Goal: Task Accomplishment & Management: Manage account settings

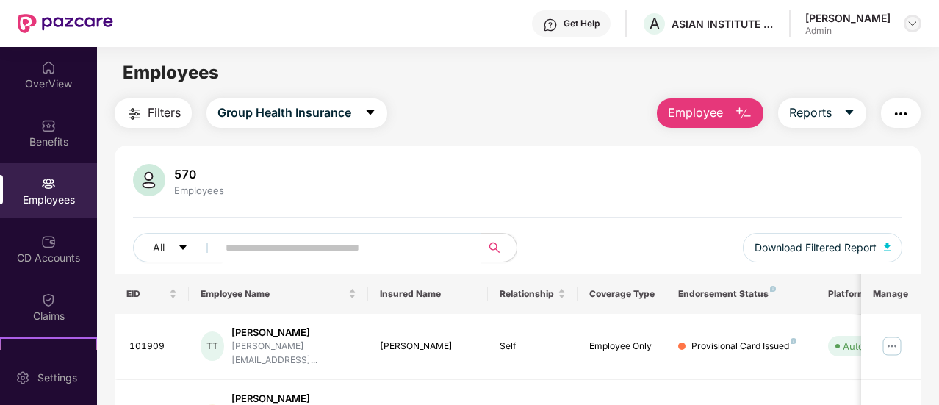
click at [913, 29] on img at bounding box center [913, 24] width 12 height 12
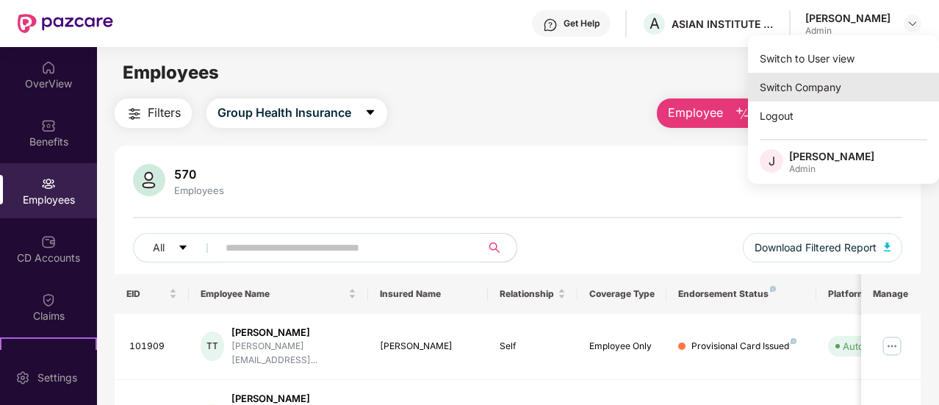
click at [815, 85] on div "Switch Company" at bounding box center [843, 87] width 191 height 29
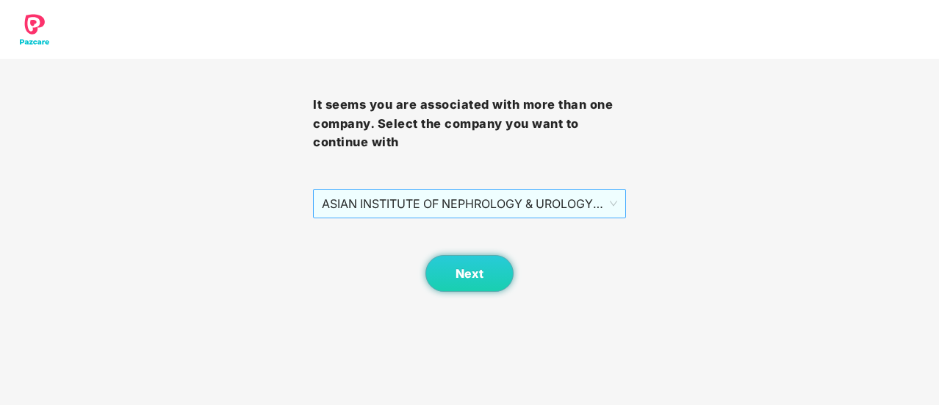
click at [517, 202] on span "ASIAN INSTITUTE OF NEPHROLOGY & UROLOGY PRIVATE LIMITED - 101209 - ADMIN" at bounding box center [469, 204] width 295 height 28
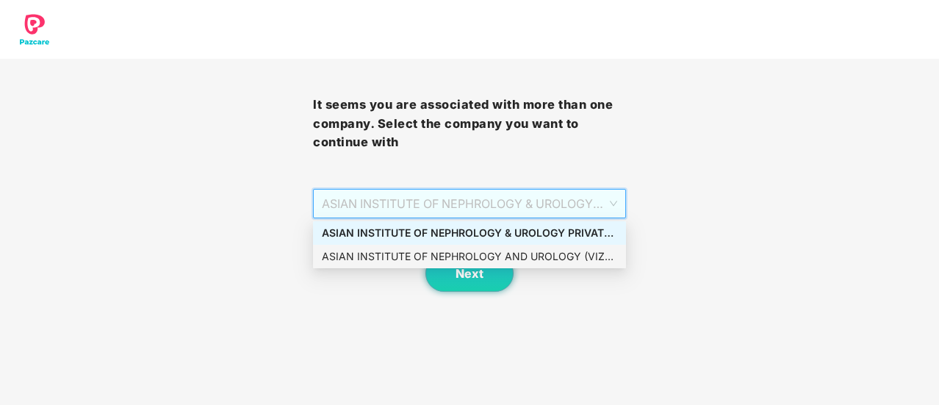
click at [502, 255] on div "ASIAN INSTITUTE OF NEPHROLOGY AND UROLOGY (VIZAG) PRIVATE - EMP101209 - ADMIN" at bounding box center [469, 256] width 295 height 16
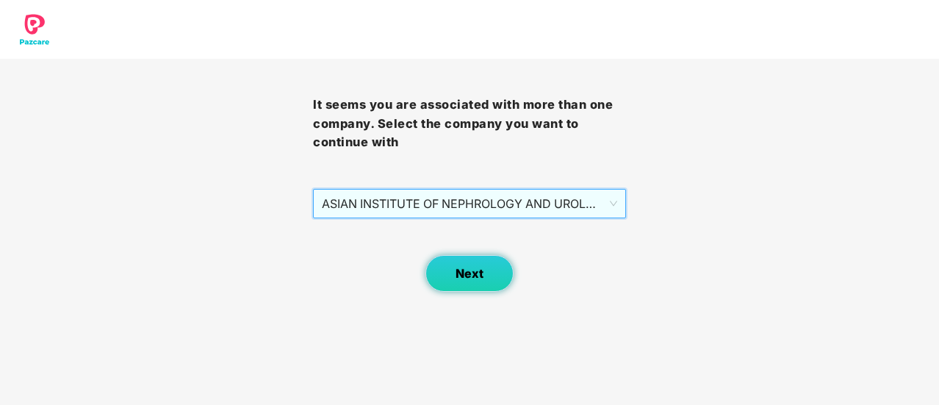
click at [480, 274] on span "Next" at bounding box center [470, 274] width 28 height 14
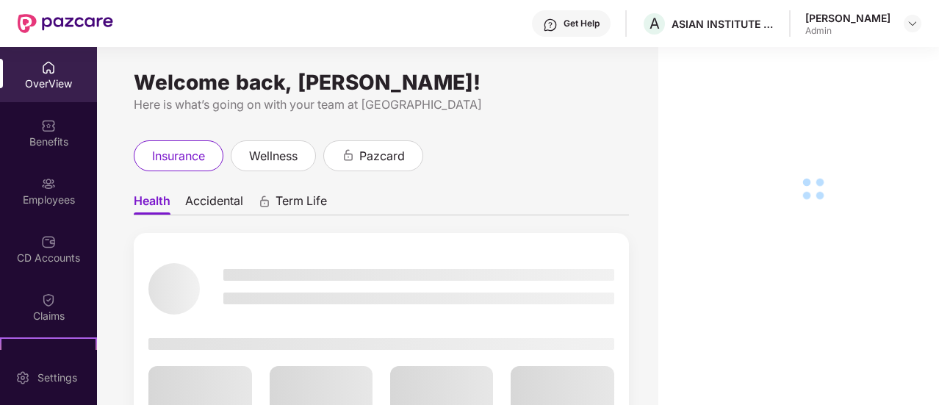
click at [54, 195] on div "Employees" at bounding box center [48, 200] width 97 height 15
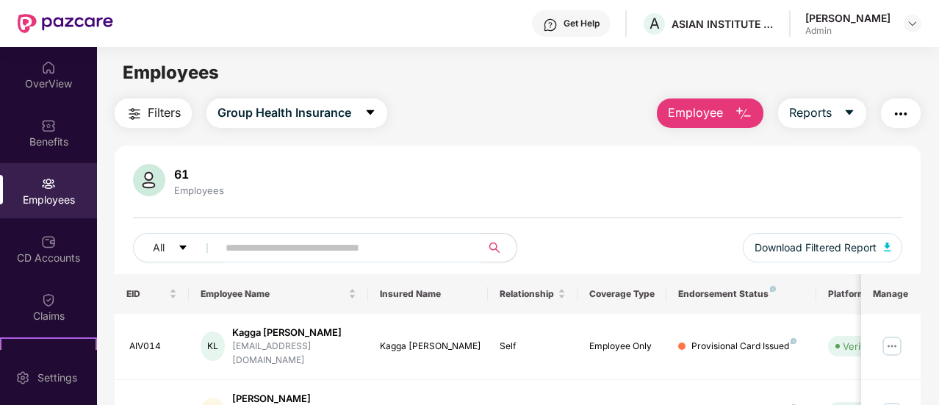
click at [298, 251] on input "text" at bounding box center [344, 248] width 236 height 22
paste input "******"
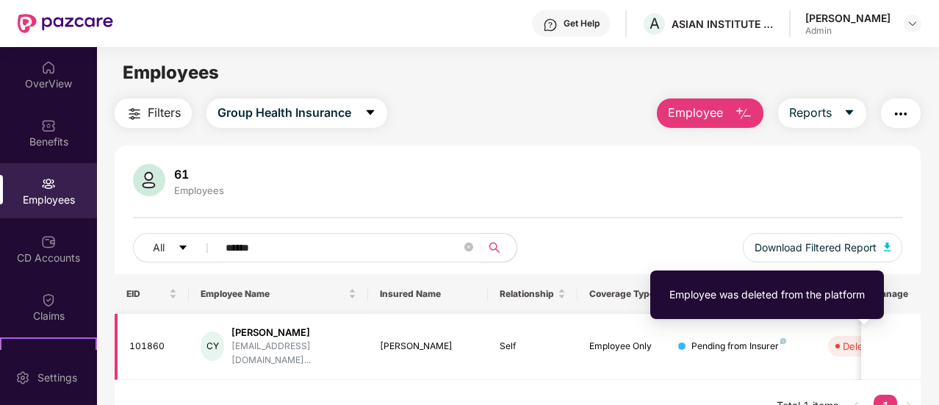
type input "******"
click at [843, 340] on div "Deleted" at bounding box center [860, 346] width 35 height 15
click at [851, 342] on div "Deleted" at bounding box center [860, 346] width 35 height 15
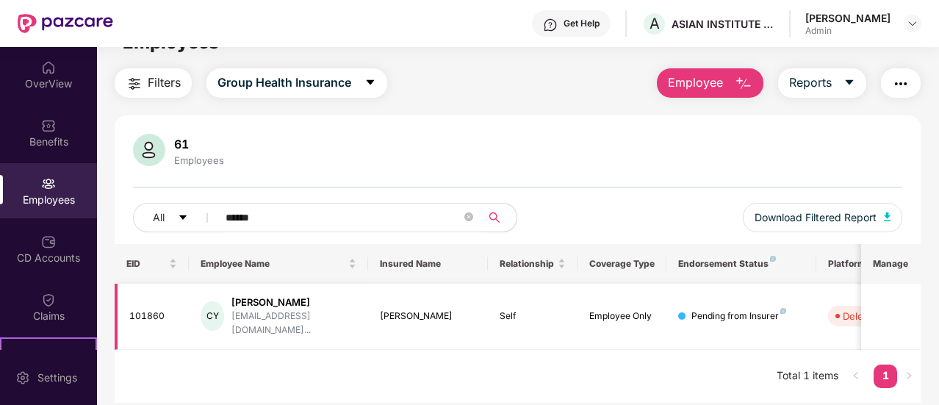
scroll to position [47, 0]
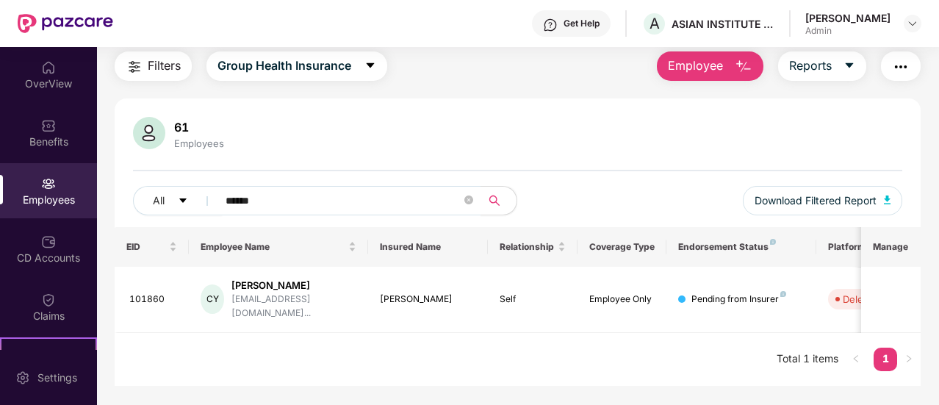
click at [903, 247] on th "Manage" at bounding box center [891, 247] width 60 height 40
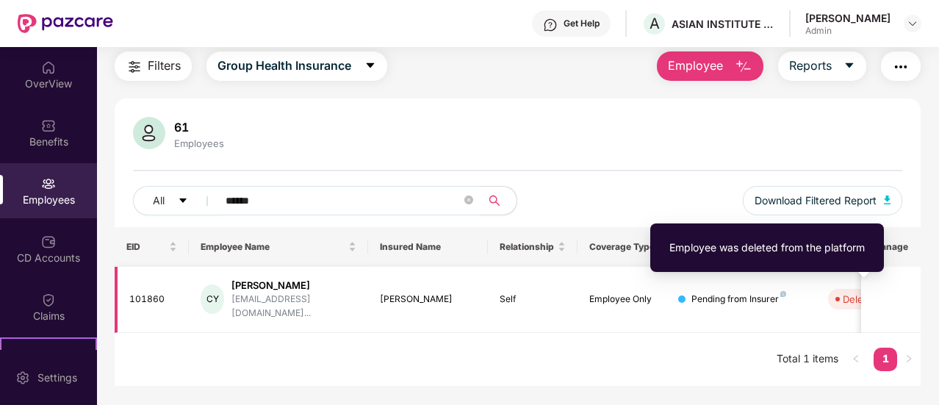
click at [843, 283] on body "Get Help A ASIAN INSTITUTE OF NEPHROLOGY AND UROLOGY (VIZAG) PRIVATE [PERSON_NA…" at bounding box center [469, 202] width 939 height 405
click at [843, 283] on div "Employee was deleted from the platform" at bounding box center [767, 253] width 234 height 60
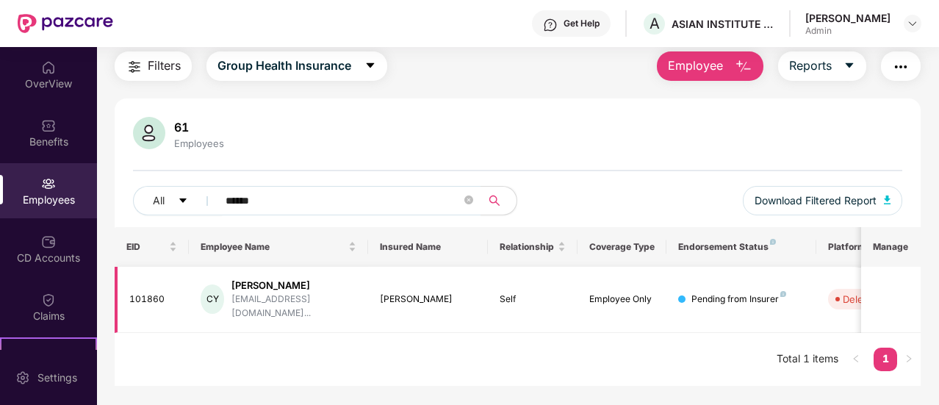
click at [838, 301] on span "Deleted" at bounding box center [856, 299] width 57 height 21
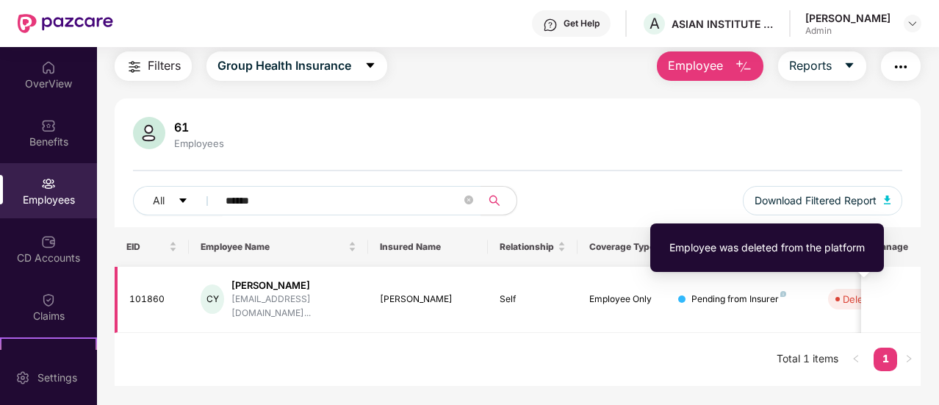
click at [837, 301] on span "Deleted" at bounding box center [856, 299] width 57 height 21
click at [861, 298] on div "Deleted" at bounding box center [860, 299] width 35 height 15
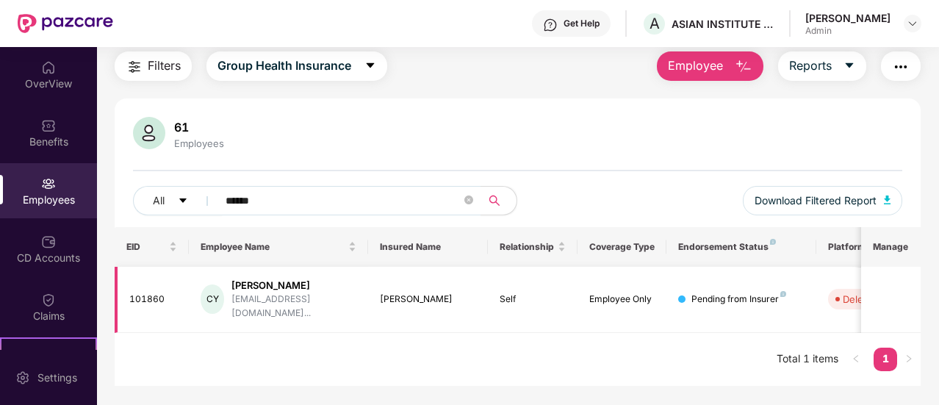
click at [224, 295] on div "CY" at bounding box center [213, 298] width 24 height 29
click at [285, 285] on div "[PERSON_NAME]" at bounding box center [294, 286] width 125 height 14
click at [741, 293] on div "Pending from Insurer" at bounding box center [739, 300] width 95 height 14
click at [778, 293] on div "Pending from Insurer" at bounding box center [739, 300] width 95 height 14
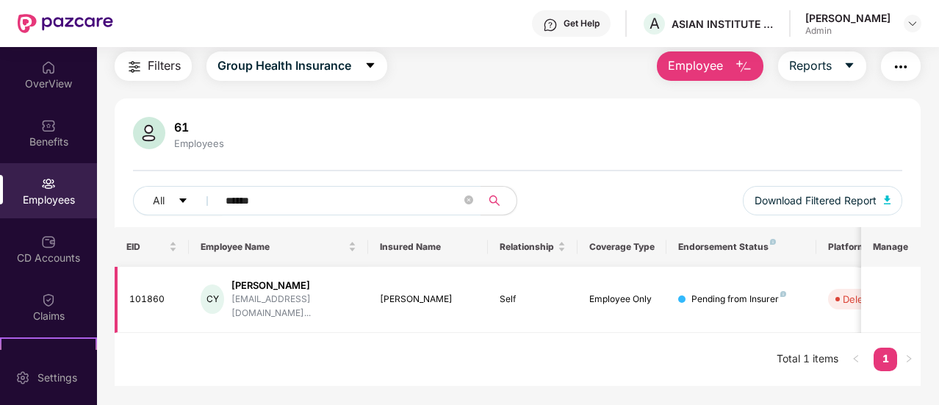
click at [787, 293] on div "Pending from Insurer" at bounding box center [741, 300] width 126 height 14
click at [717, 299] on div "Pending from Insurer" at bounding box center [739, 300] width 95 height 14
click at [717, 296] on div "Pending from Insurer" at bounding box center [739, 300] width 95 height 14
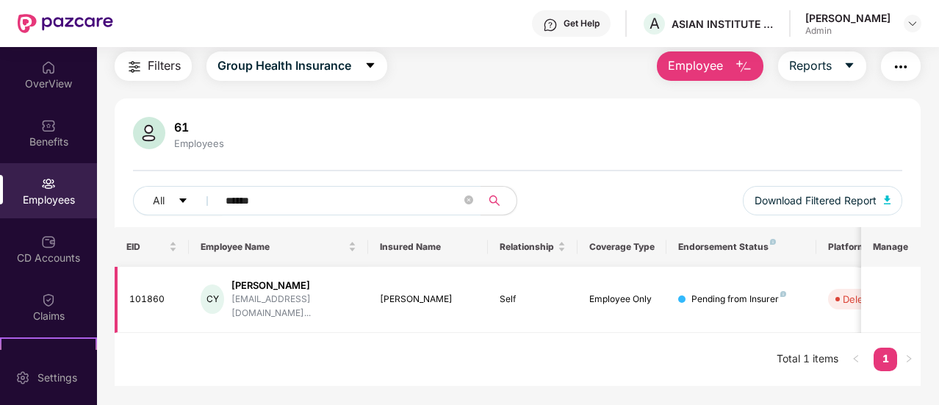
drag, startPoint x: 867, startPoint y: 295, endPoint x: 894, endPoint y: 318, distance: 34.4
click at [869, 295] on td at bounding box center [891, 300] width 60 height 66
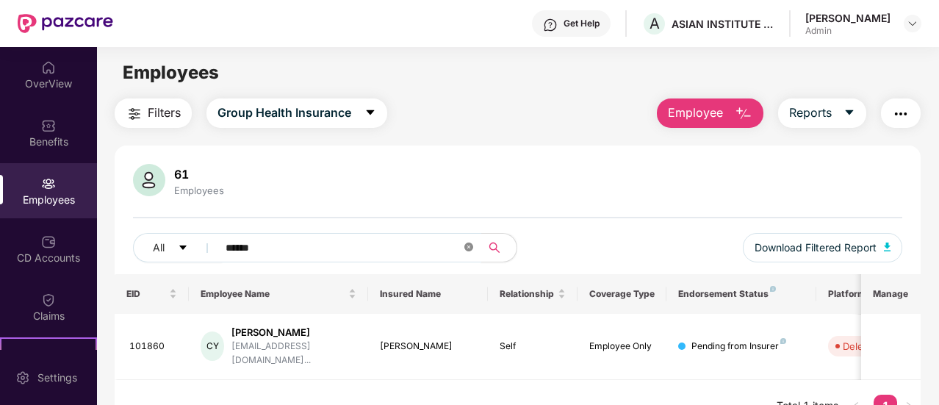
click at [467, 246] on icon "close-circle" at bounding box center [469, 247] width 9 height 9
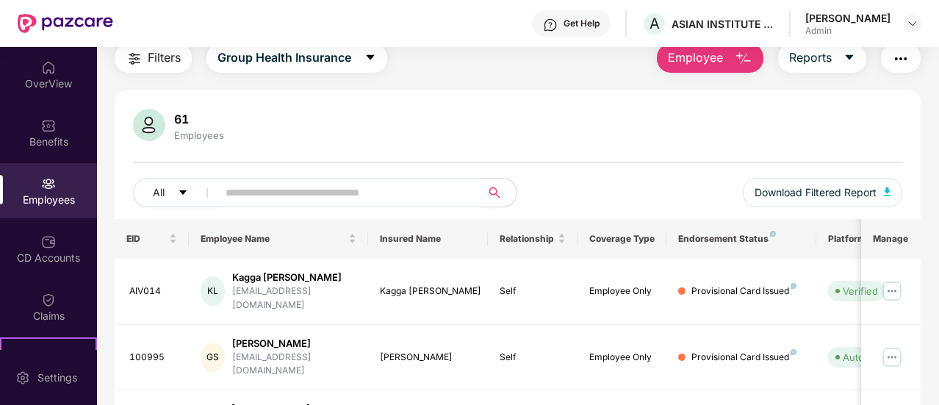
scroll to position [147, 0]
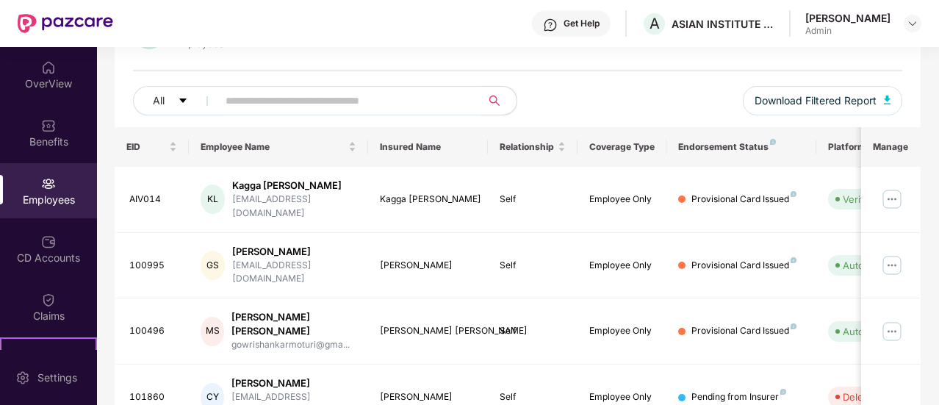
paste input "******"
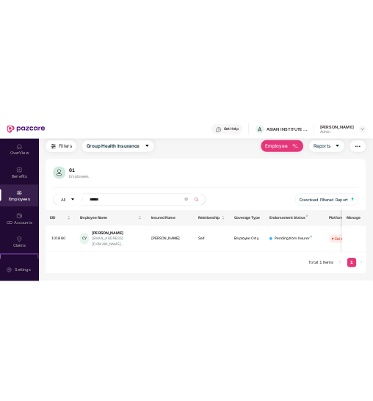
scroll to position [47, 0]
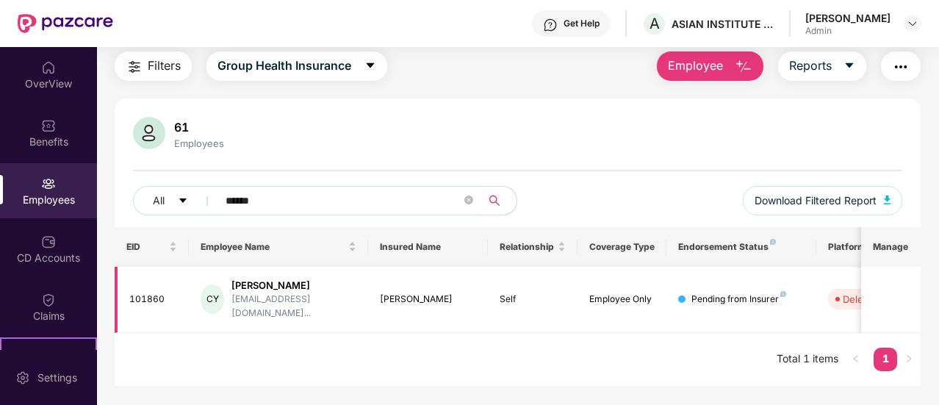
type input "******"
click at [907, 294] on td at bounding box center [891, 300] width 60 height 66
click at [908, 292] on td at bounding box center [891, 300] width 60 height 66
drag, startPoint x: 919, startPoint y: 283, endPoint x: 926, endPoint y: 284, distance: 7.4
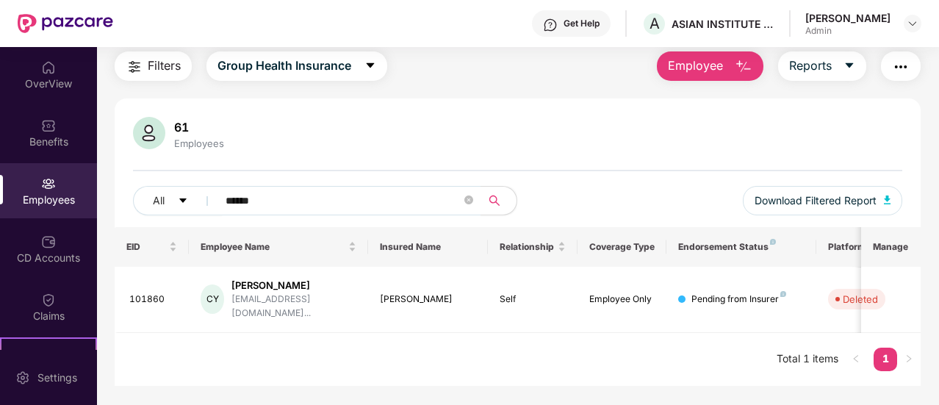
click at [925, 284] on div "Filters Group Health Insurance Employee Reports 61 Employees All ****** Downloa…" at bounding box center [518, 218] width 842 height 334
click at [928, 284] on div "Filters Group Health Insurance Employee Reports 61 Employees All ****** Downloa…" at bounding box center [518, 218] width 842 height 334
click at [866, 290] on td at bounding box center [891, 300] width 60 height 66
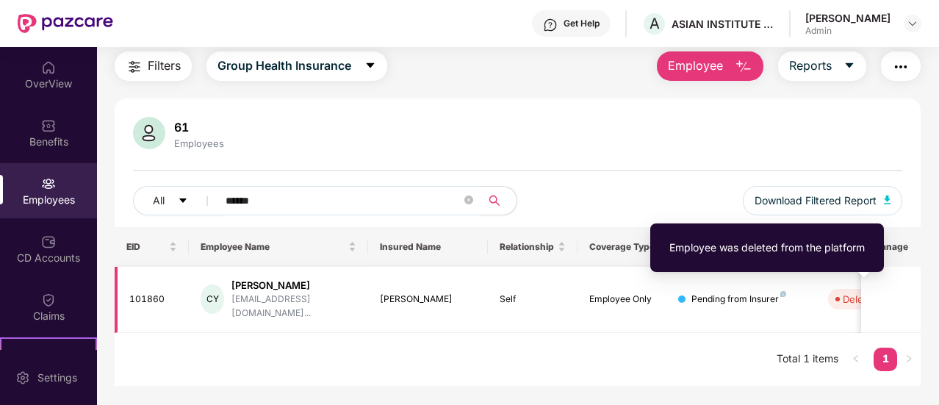
click at [856, 298] on div "Deleted" at bounding box center [860, 299] width 35 height 15
